Goal: Find specific page/section: Find specific page/section

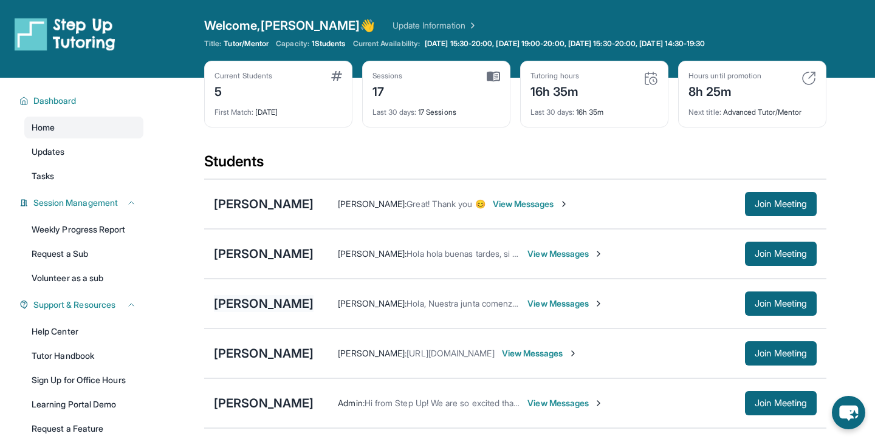
click at [251, 302] on div "[PERSON_NAME]" at bounding box center [264, 303] width 100 height 17
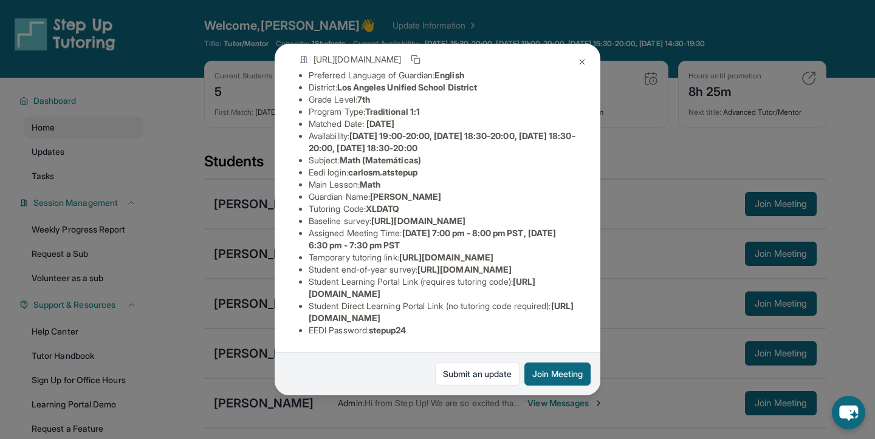
scroll to position [196, 0]
click at [406, 334] on span "stepup24" at bounding box center [388, 330] width 38 height 10
click at [583, 60] on img at bounding box center [582, 62] width 10 height 10
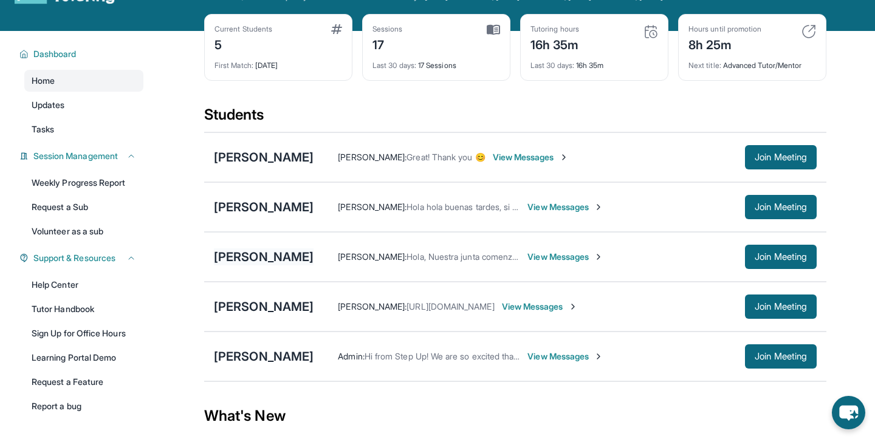
scroll to position [74, 0]
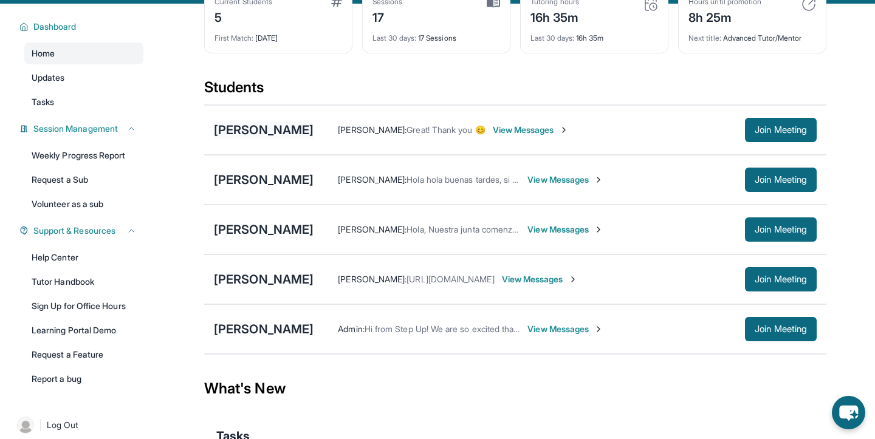
click at [264, 132] on div "[PERSON_NAME]" at bounding box center [264, 130] width 100 height 17
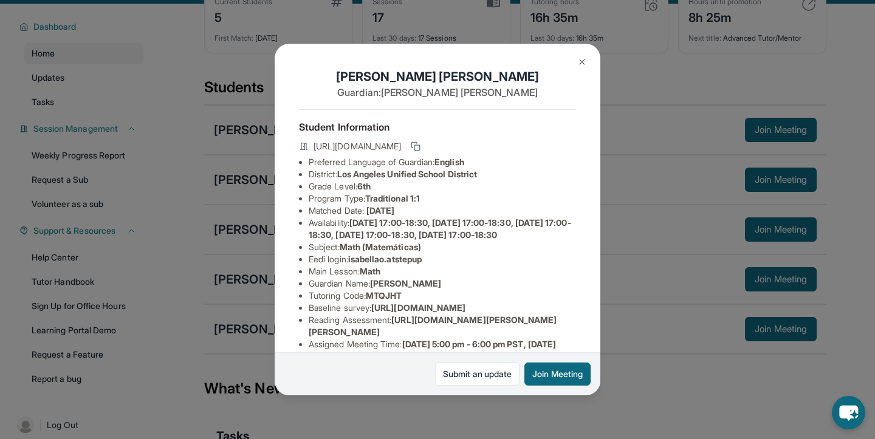
click at [581, 61] on img at bounding box center [582, 62] width 10 height 10
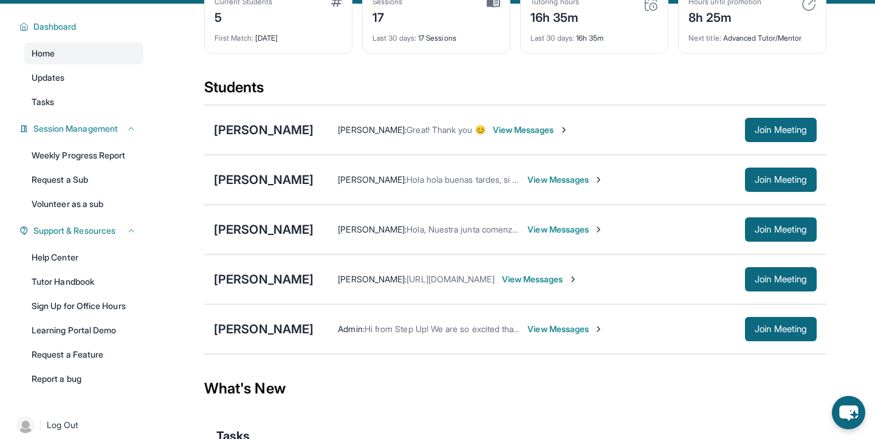
click at [241, 240] on div "[PERSON_NAME] [PERSON_NAME] : Hola, Nuestra junta comenzará en 30 minutos. View…" at bounding box center [515, 230] width 622 height 50
click at [234, 328] on div "[PERSON_NAME]" at bounding box center [264, 329] width 100 height 17
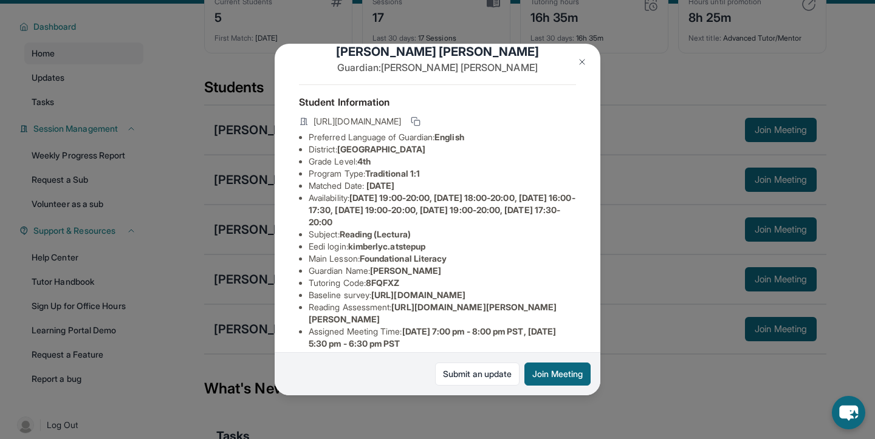
scroll to position [0, 0]
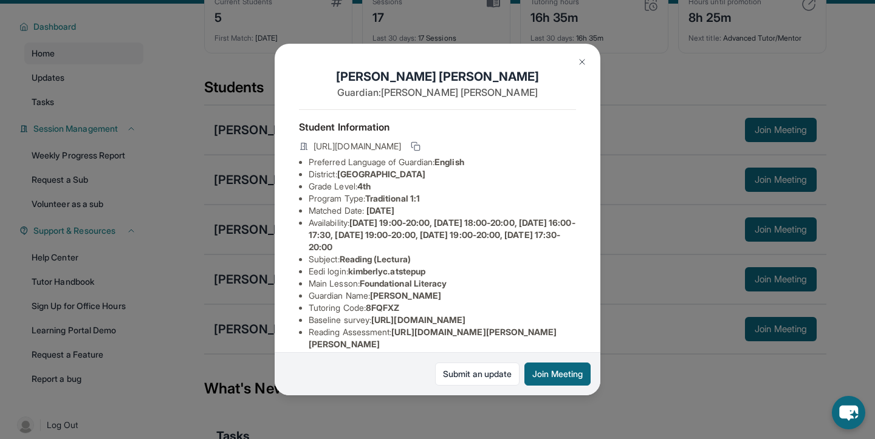
click at [261, 271] on div "[PERSON_NAME] Guardian: [PERSON_NAME] Student Information [URL][DOMAIN_NAME] Pr…" at bounding box center [437, 219] width 875 height 439
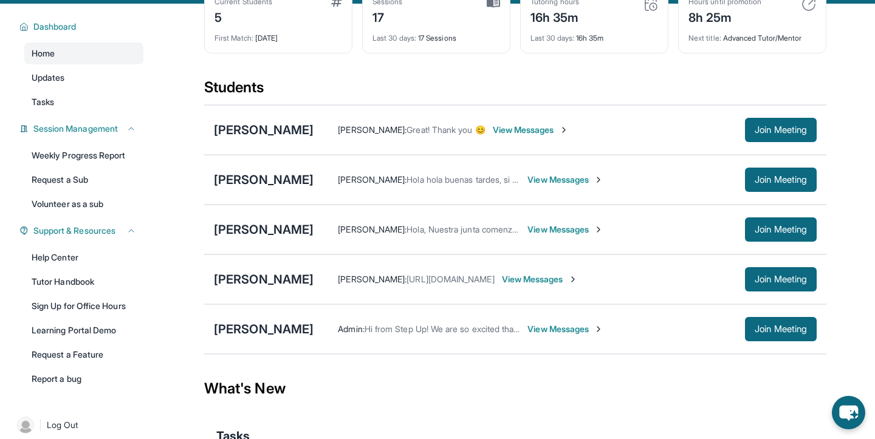
click at [259, 169] on div "[PERSON_NAME] [PERSON_NAME] : Hola hola buenas tardes, si aquí la esperamos ver…" at bounding box center [515, 180] width 622 height 50
click at [258, 171] on div "[PERSON_NAME] [PERSON_NAME] : Hola hola buenas tardes, si aquí la esperamos ver…" at bounding box center [515, 180] width 622 height 50
click at [256, 176] on div "[PERSON_NAME]" at bounding box center [264, 179] width 100 height 17
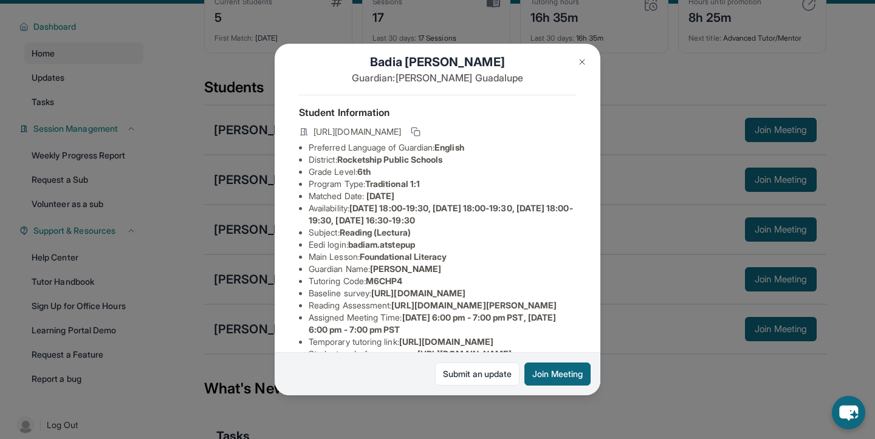
scroll to position [16, 0]
click at [364, 245] on span "badiam.atstepup" at bounding box center [381, 243] width 67 height 10
drag, startPoint x: 356, startPoint y: 244, endPoint x: 437, endPoint y: 247, distance: 80.9
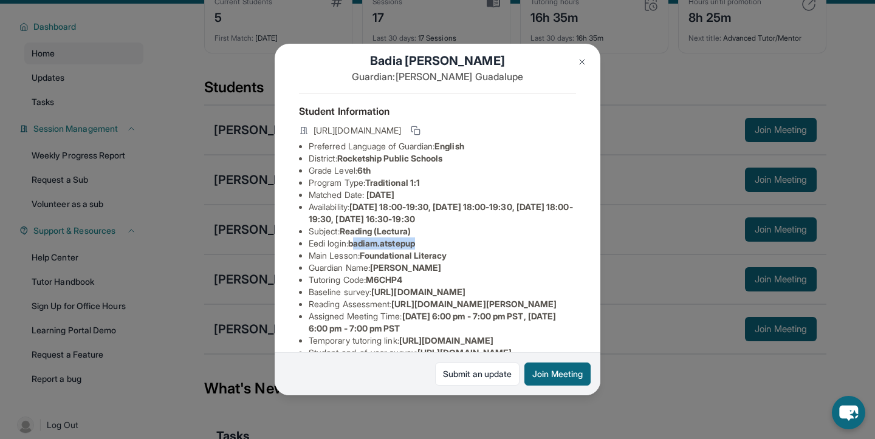
click at [437, 247] on li "Eedi login : badiam.atstepup" at bounding box center [442, 244] width 267 height 12
drag, startPoint x: 354, startPoint y: 244, endPoint x: 425, endPoint y: 244, distance: 71.7
click at [425, 244] on li "Eedi login : badiam.atstepup" at bounding box center [442, 244] width 267 height 12
copy span "badiam.atstepup"
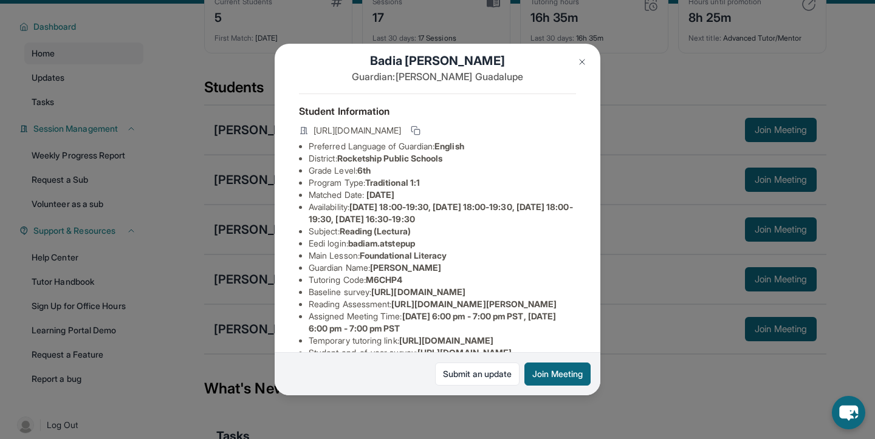
click at [367, 248] on span "badiam.atstepup" at bounding box center [381, 243] width 67 height 10
click at [358, 247] on span "badiam.atstepup" at bounding box center [381, 243] width 67 height 10
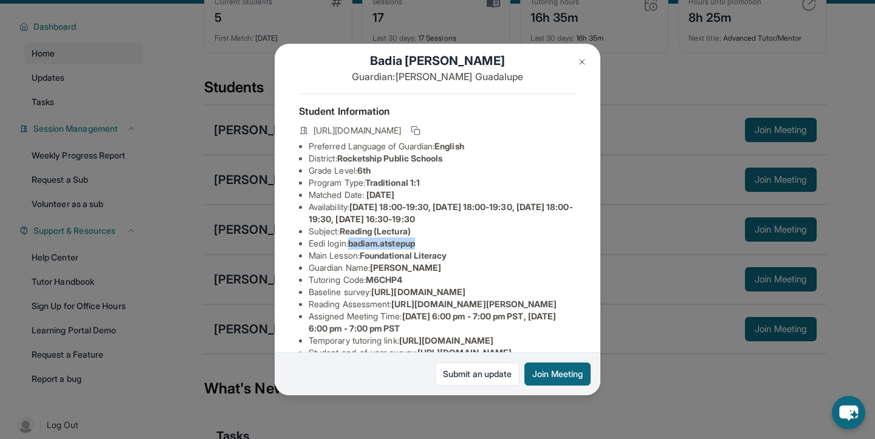
drag, startPoint x: 351, startPoint y: 244, endPoint x: 453, endPoint y: 245, distance: 101.5
click at [453, 245] on li "Eedi login : badiam.atstepup" at bounding box center [442, 244] width 267 height 12
copy li "badiam.atstepup"
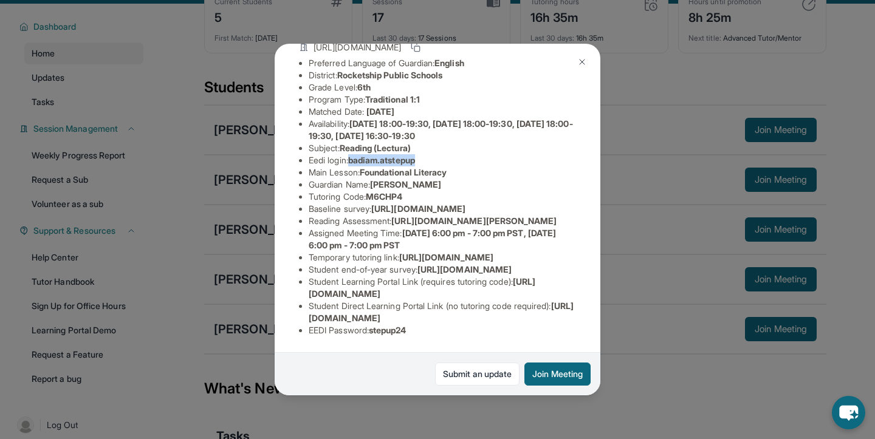
scroll to position [232, 0]
click at [385, 339] on div "Student Information [URL][DOMAIN_NAME] Preferred Language of Guardian: English …" at bounding box center [437, 178] width 277 height 336
click at [384, 339] on div "Student Information [URL][DOMAIN_NAME] Preferred Language of Guardian: English …" at bounding box center [437, 178] width 277 height 336
click at [384, 329] on span "stepup24" at bounding box center [388, 330] width 38 height 10
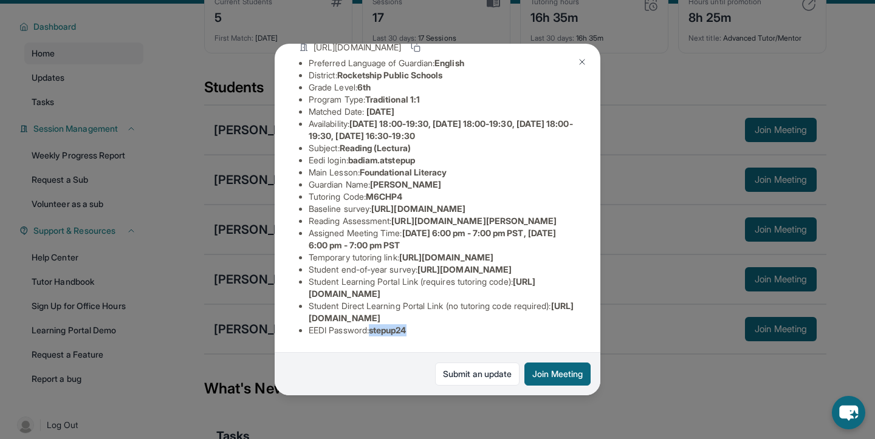
copy span "stepup24"
